Goal: Find specific page/section: Find specific page/section

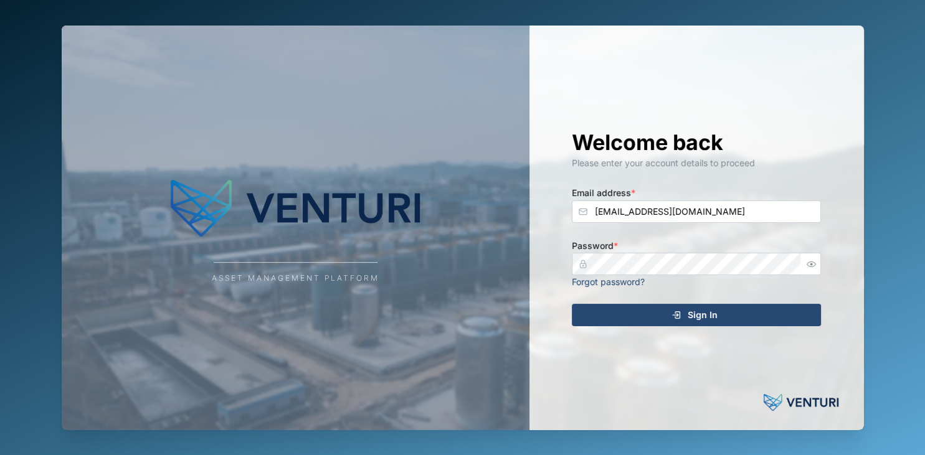
click at [642, 194] on div "Email address * [EMAIL_ADDRESS][DOMAIN_NAME]" at bounding box center [696, 204] width 249 height 38
click at [637, 196] on div "Email address * [EMAIL_ADDRESS][DOMAIN_NAME]" at bounding box center [696, 204] width 249 height 38
click at [632, 205] on input "[EMAIL_ADDRESS][DOMAIN_NAME]" at bounding box center [696, 212] width 249 height 22
type input "[EMAIL_ADDRESS][DOMAIN_NAME]"
click at [572, 304] on button "Sign In" at bounding box center [696, 315] width 249 height 22
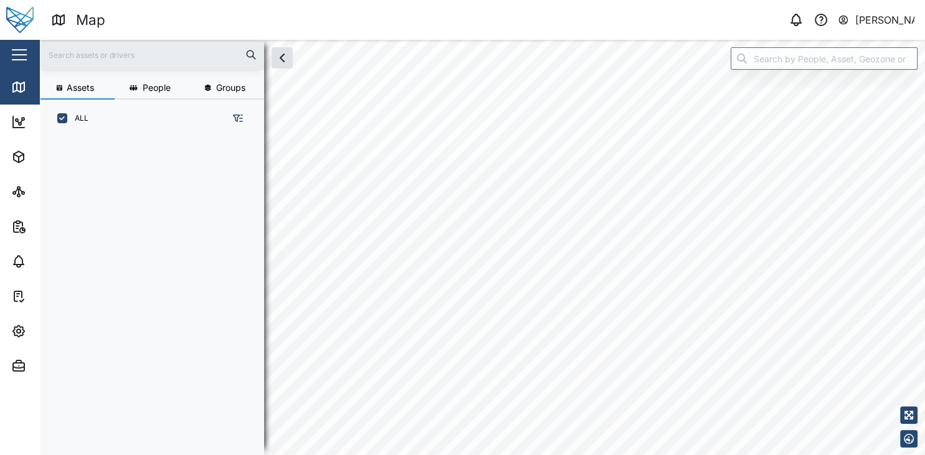
scroll to position [312, 204]
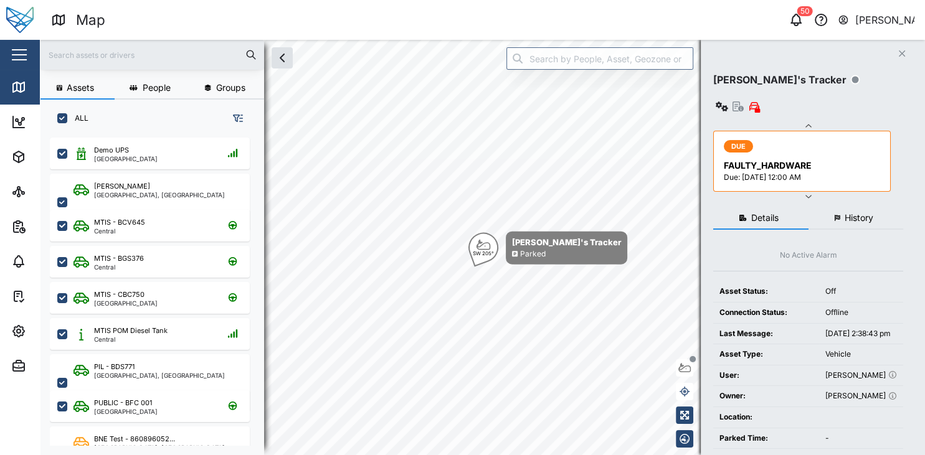
click at [86, 52] on input "text" at bounding box center [151, 54] width 209 height 19
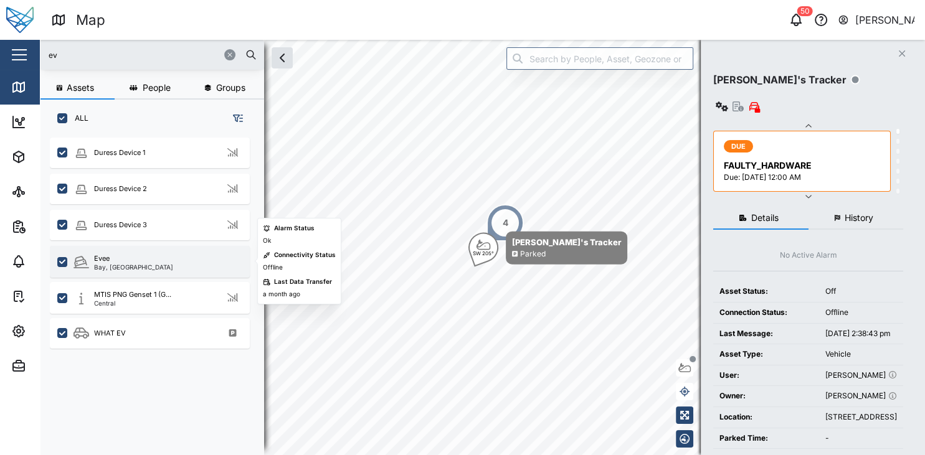
type input "ev"
click at [143, 259] on div "[GEOGRAPHIC_DATA], [GEOGRAPHIC_DATA]" at bounding box center [158, 262] width 169 height 17
